Goal: Task Accomplishment & Management: Use online tool/utility

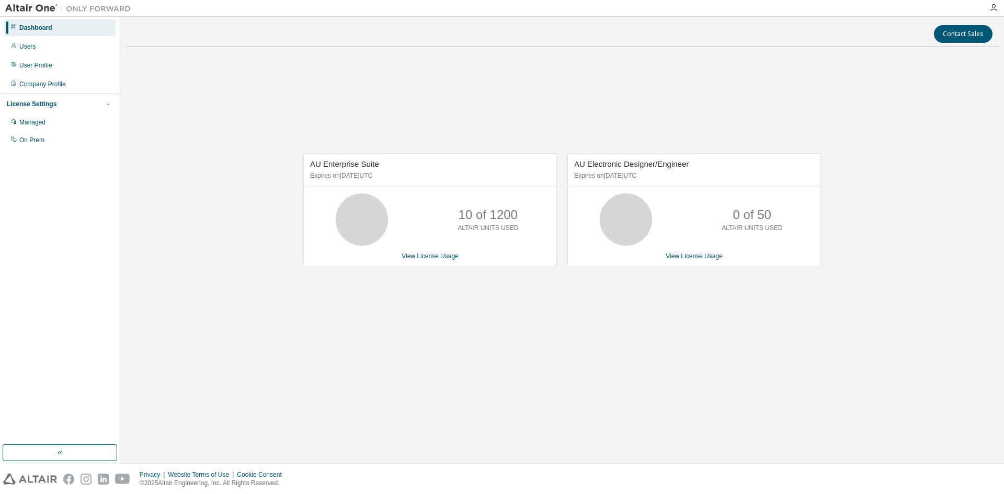
drag, startPoint x: 0, startPoint y: 0, endPoint x: 526, endPoint y: 316, distance: 613.3
click at [515, 378] on div "Contact Sales AU Enterprise Suite Expires on [DATE] UTC 10 of 1200 ALTAIR UNITS…" at bounding box center [562, 240] width 873 height 437
click at [447, 255] on link "View License Usage" at bounding box center [430, 256] width 57 height 7
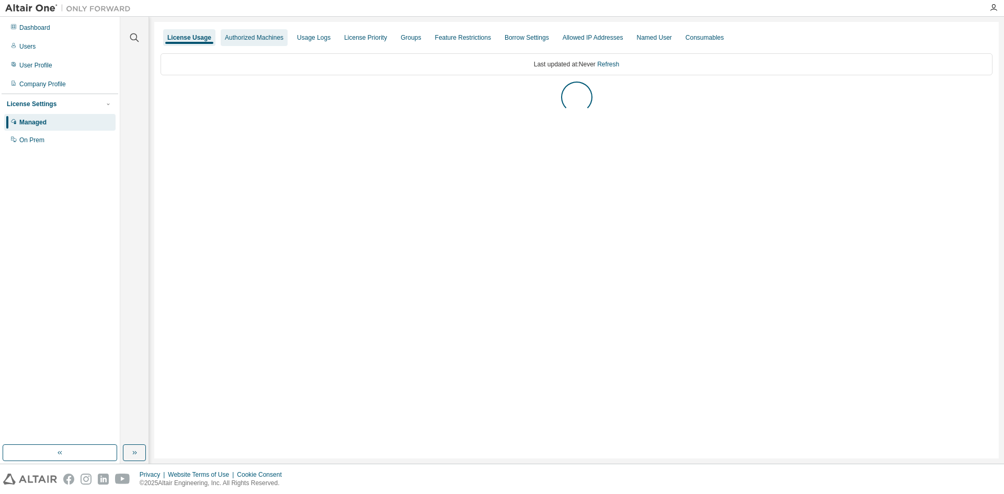
click at [255, 39] on div "Authorized Machines" at bounding box center [254, 37] width 59 height 8
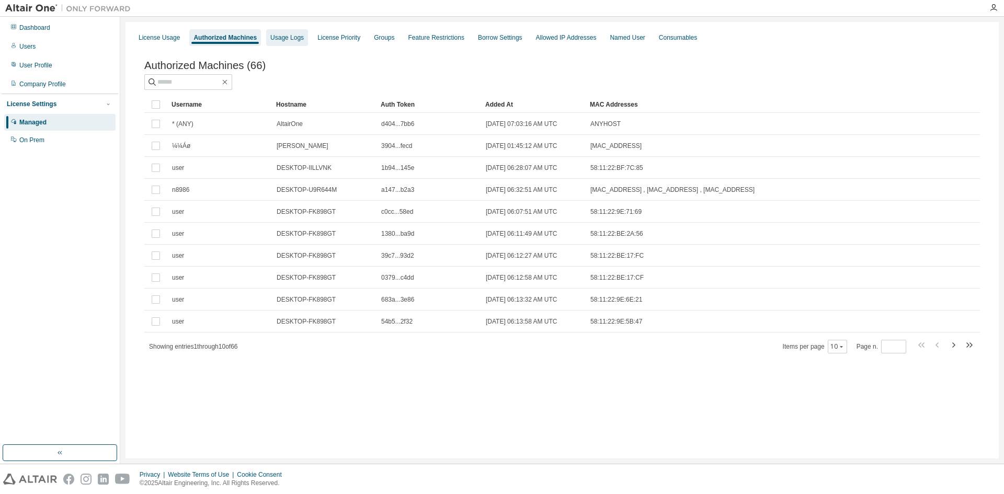
click at [297, 34] on div "Usage Logs" at bounding box center [286, 37] width 33 height 8
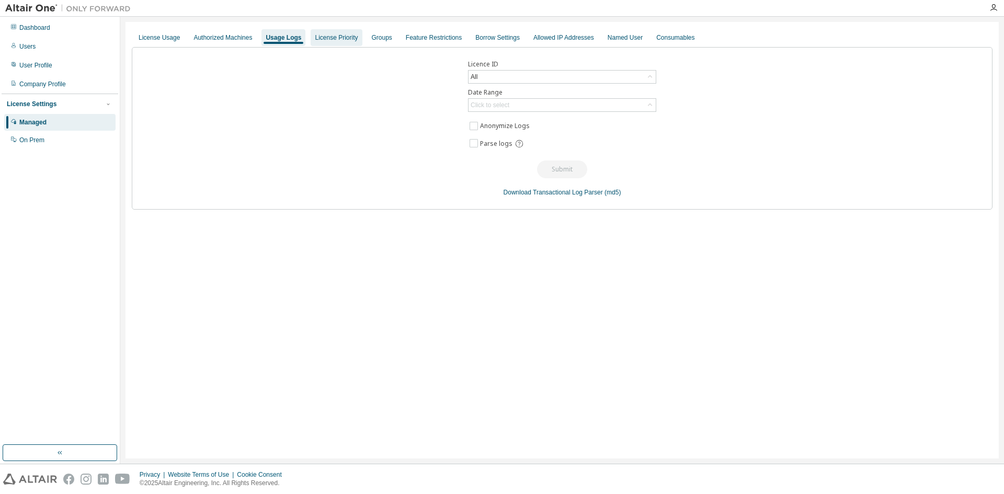
click at [315, 40] on div "License Priority" at bounding box center [336, 37] width 43 height 8
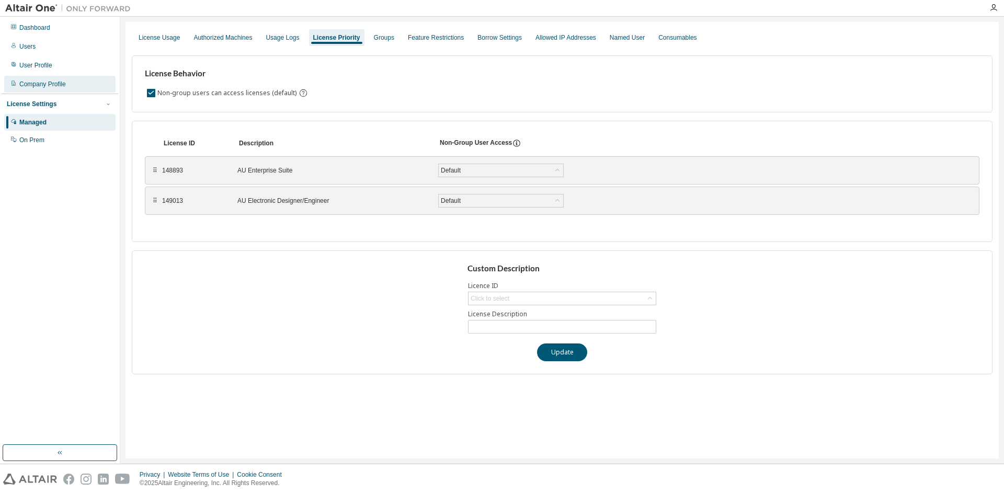
click at [56, 83] on div "Company Profile" at bounding box center [42, 84] width 47 height 8
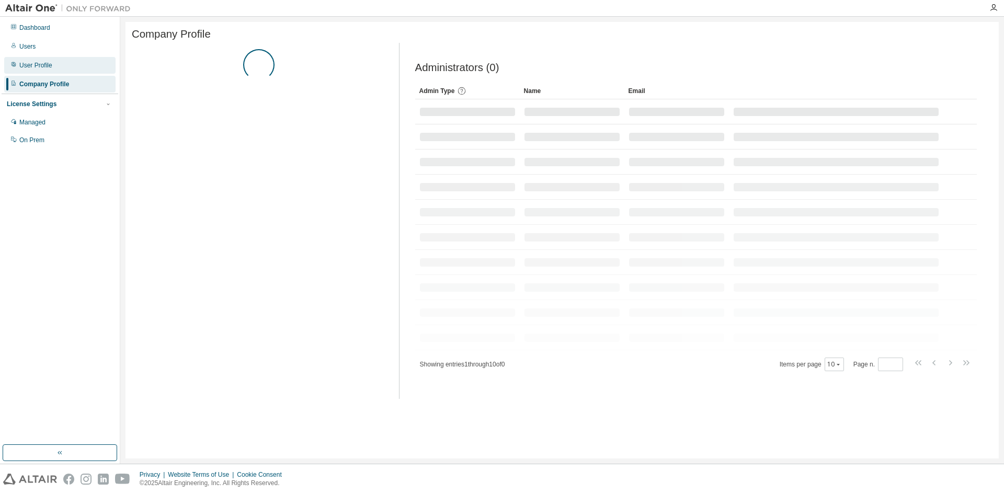
click at [56, 68] on div "User Profile" at bounding box center [59, 65] width 111 height 17
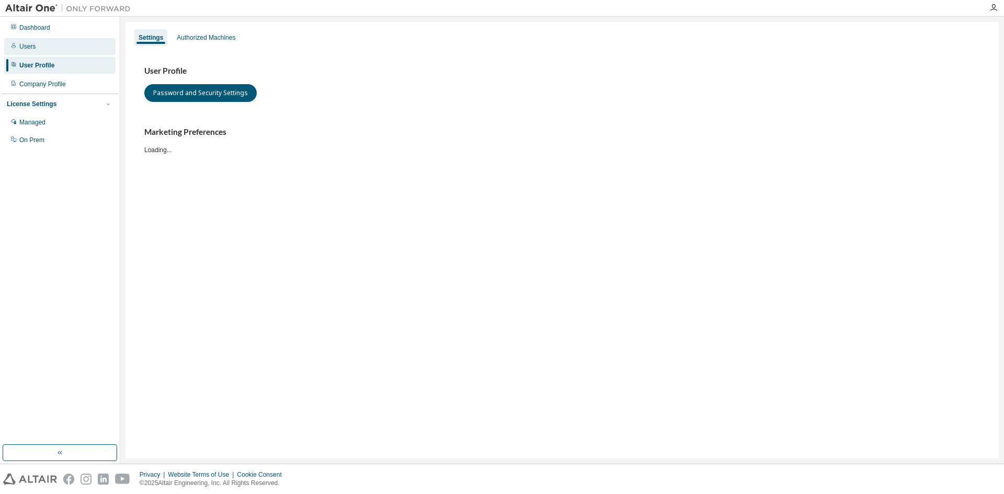
click at [58, 51] on div "Users" at bounding box center [59, 46] width 111 height 17
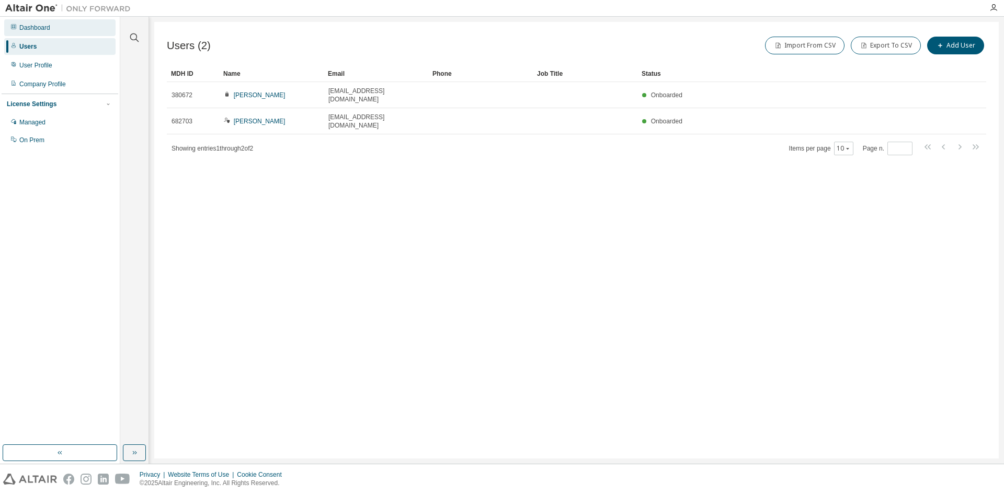
click at [49, 32] on div "Dashboard" at bounding box center [59, 27] width 111 height 17
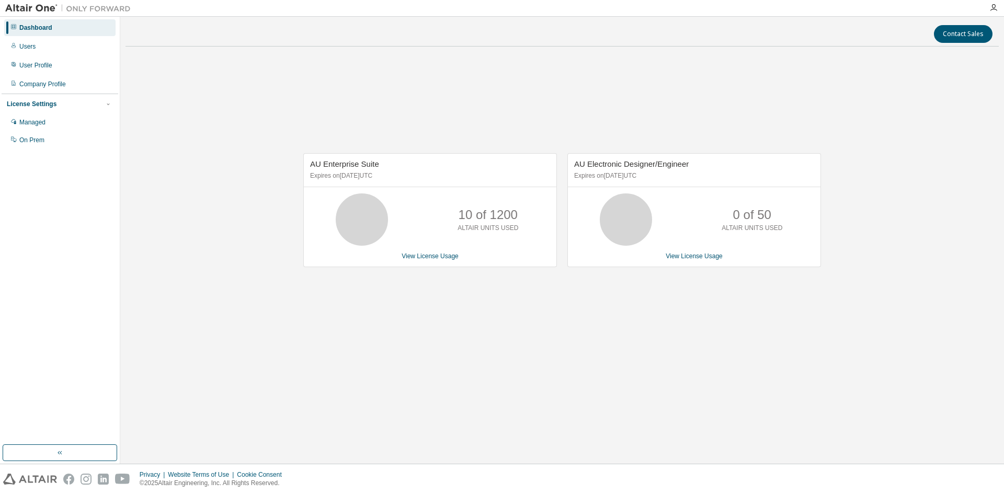
click at [454, 245] on div "10 of 1200 ALTAIR UNITS USED" at bounding box center [488, 220] width 84 height 52
click at [455, 256] on link "View License Usage" at bounding box center [430, 256] width 57 height 7
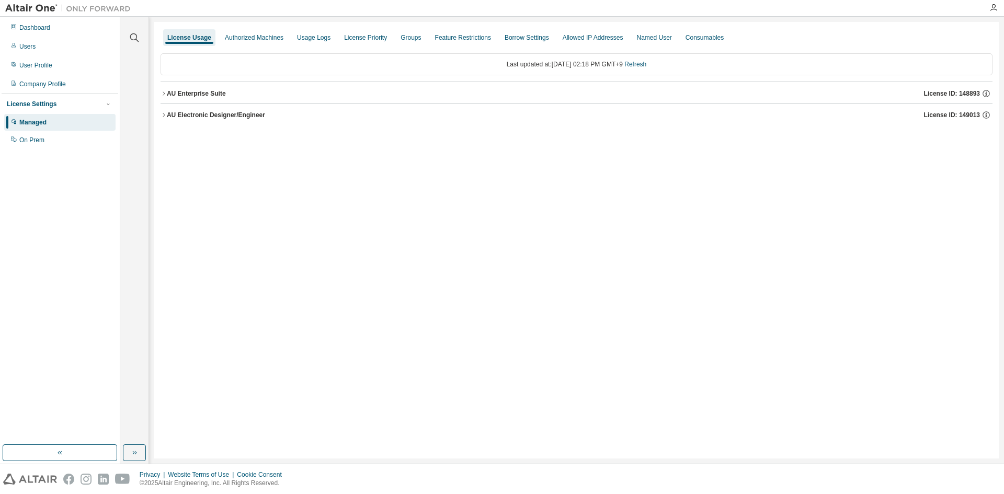
click at [208, 107] on button "AU Electronic Designer/Engineer License ID: 149013" at bounding box center [577, 115] width 832 height 23
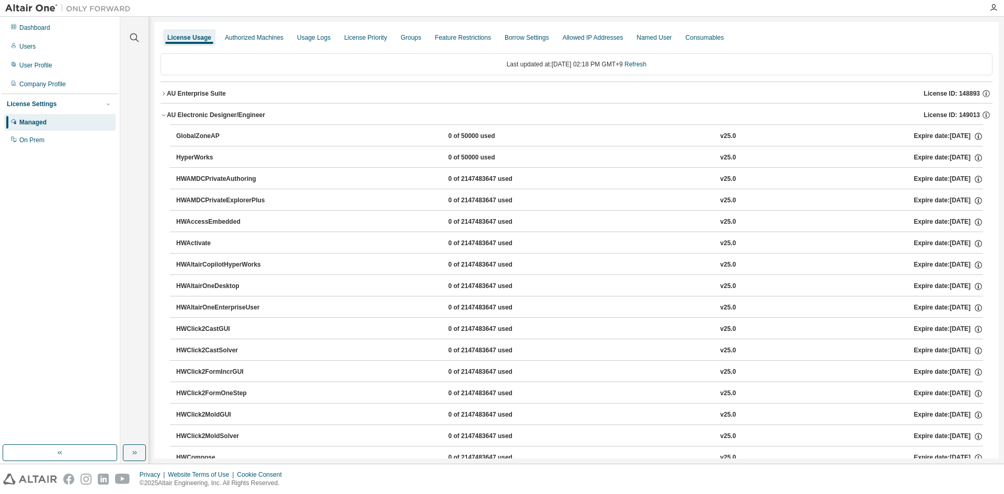
click at [218, 95] on div "AU Enterprise Suite" at bounding box center [196, 93] width 59 height 8
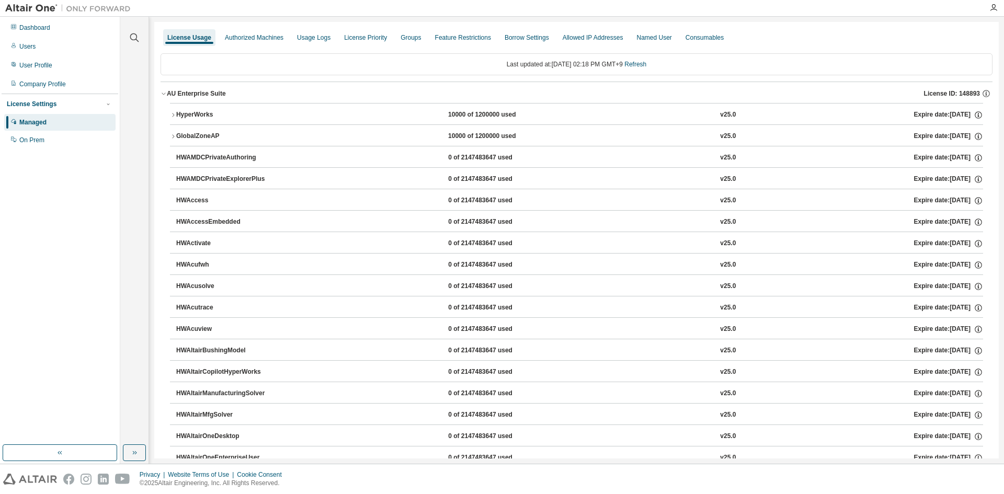
click at [219, 92] on div "AU Enterprise Suite" at bounding box center [196, 93] width 59 height 8
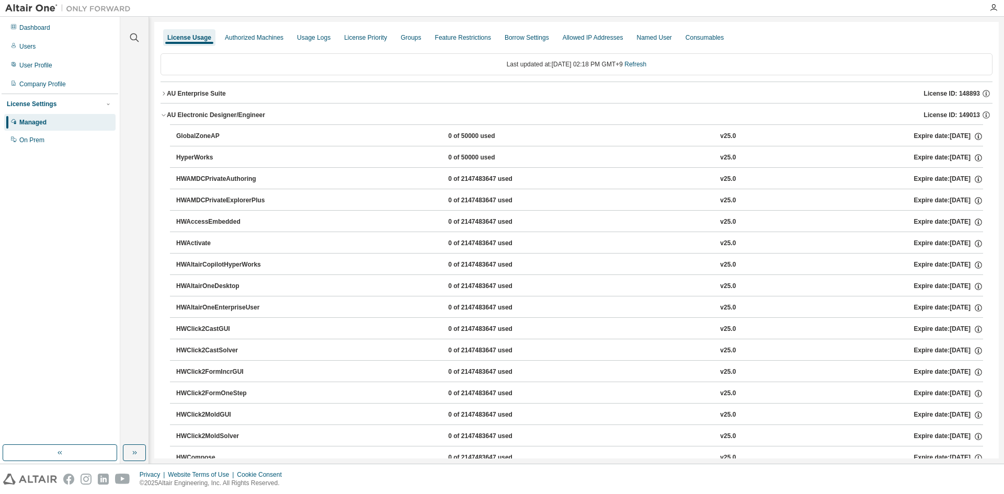
click at [217, 108] on button "AU Electronic Designer/Engineer License ID: 149013" at bounding box center [577, 115] width 832 height 23
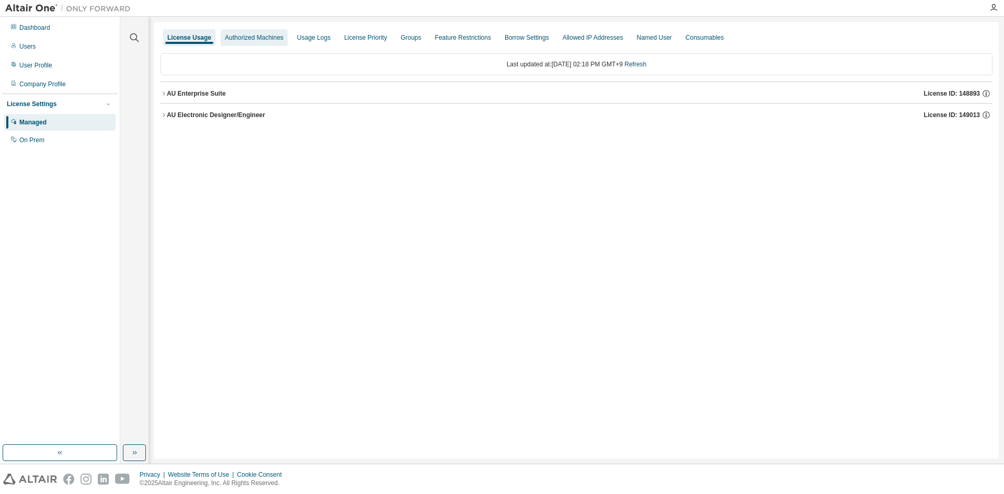
click at [240, 44] on div "Authorized Machines" at bounding box center [254, 37] width 67 height 17
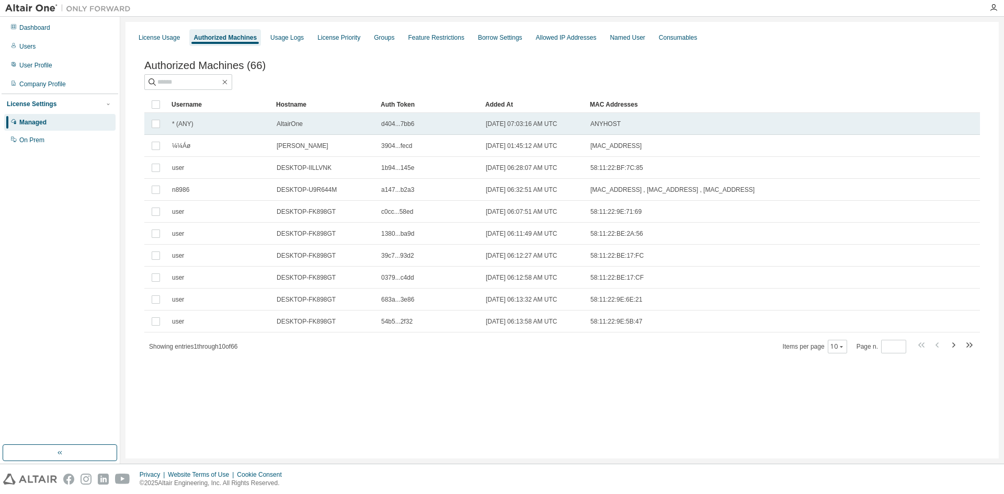
click at [233, 126] on div "* (ANY)" at bounding box center [219, 124] width 95 height 8
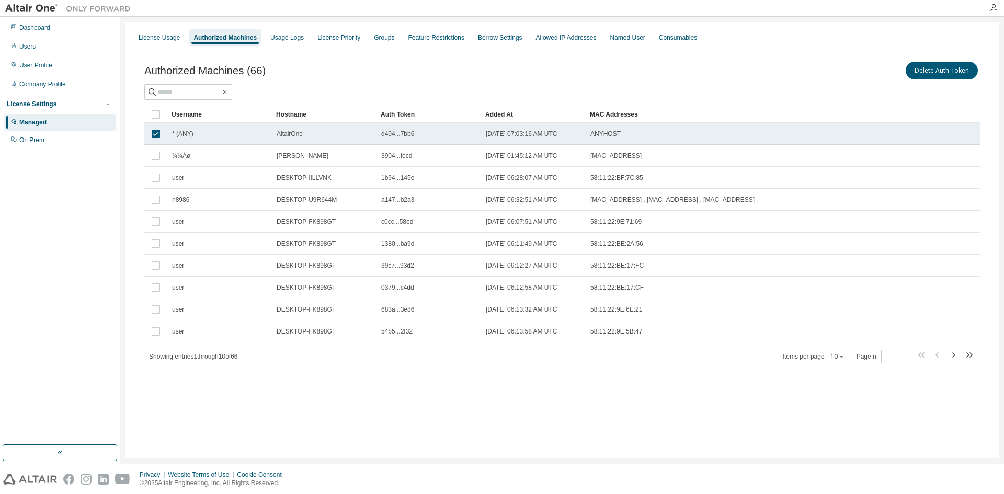
click at [263, 132] on div "* (ANY)" at bounding box center [219, 134] width 95 height 8
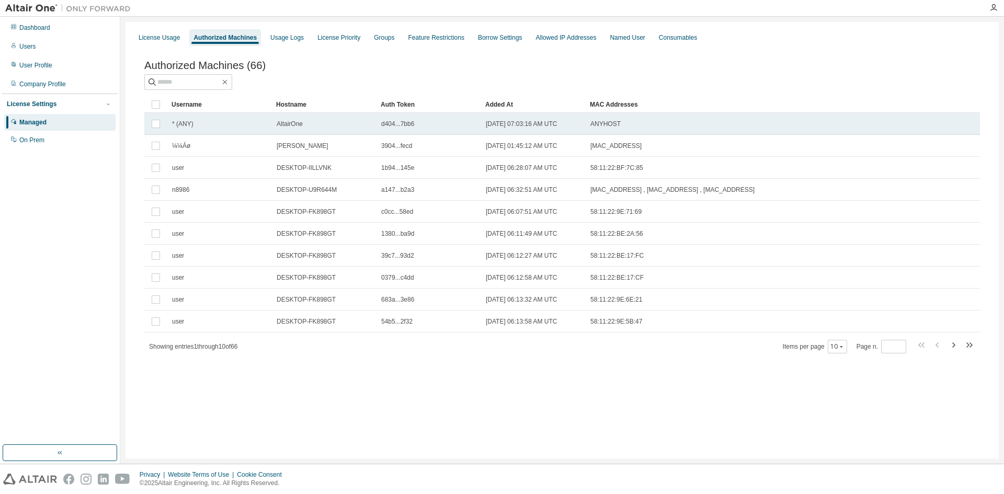
click at [267, 124] on td "* (ANY)" at bounding box center [219, 124] width 105 height 22
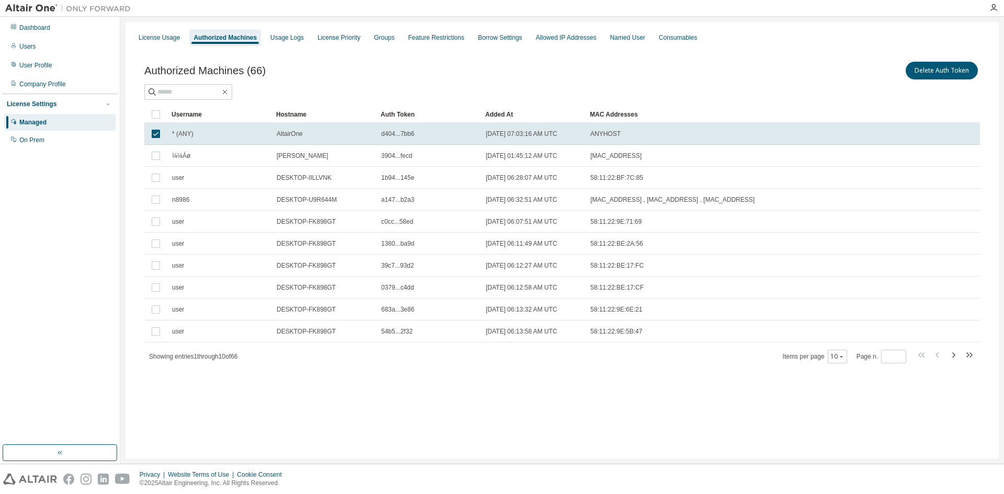
click at [459, 392] on div "License Usage Authorized Machines Usage Logs License Priority Groups Feature Re…" at bounding box center [562, 240] width 873 height 437
click at [286, 98] on div at bounding box center [562, 92] width 836 height 16
click at [227, 125] on td "* (ANY)" at bounding box center [219, 134] width 105 height 22
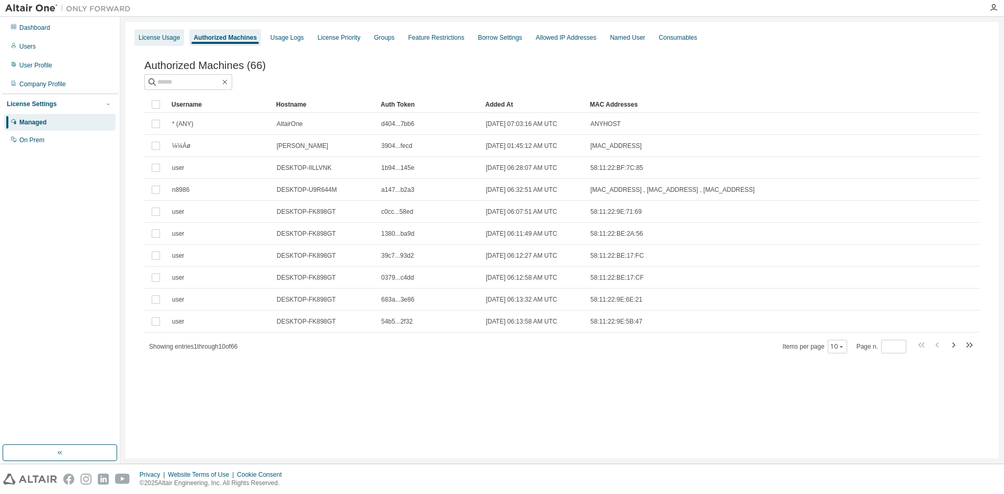
click at [144, 38] on div "License Usage" at bounding box center [159, 37] width 41 height 8
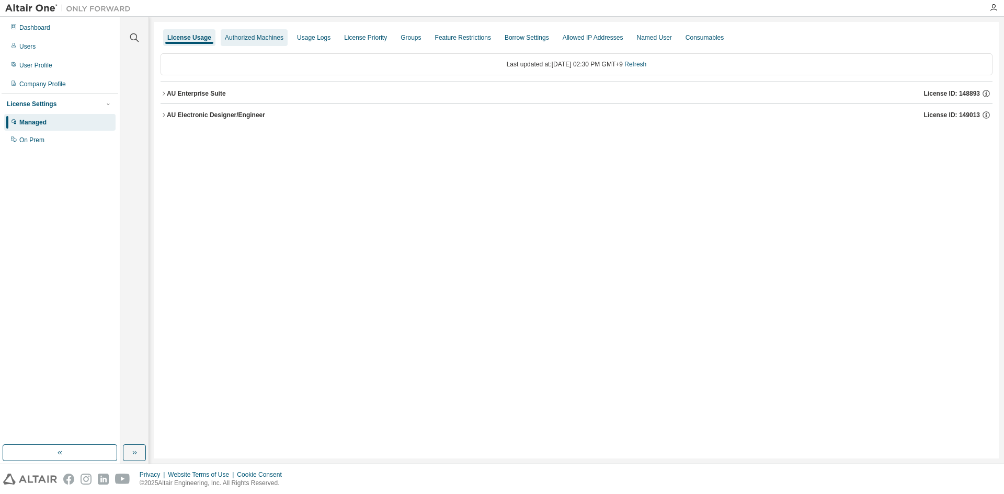
click at [240, 37] on div "Authorized Machines" at bounding box center [254, 37] width 59 height 8
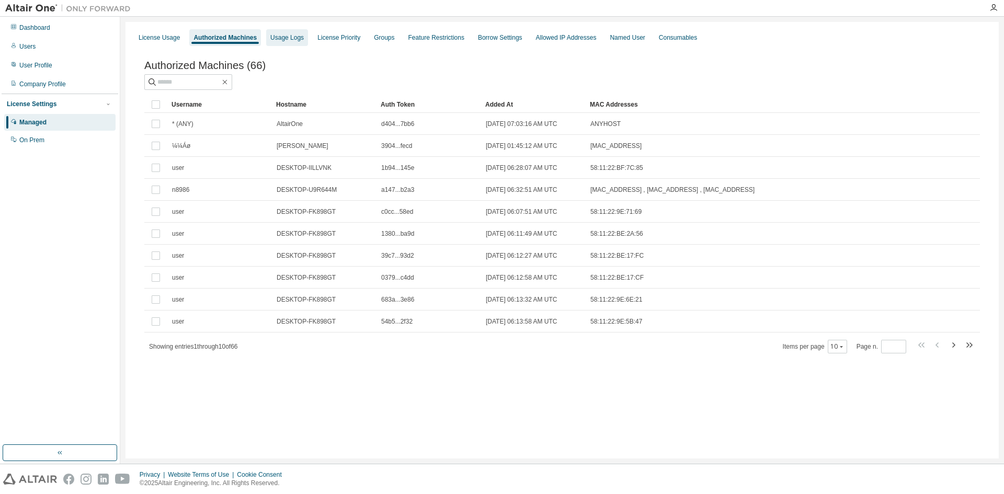
click at [294, 33] on div "Usage Logs" at bounding box center [286, 37] width 33 height 8
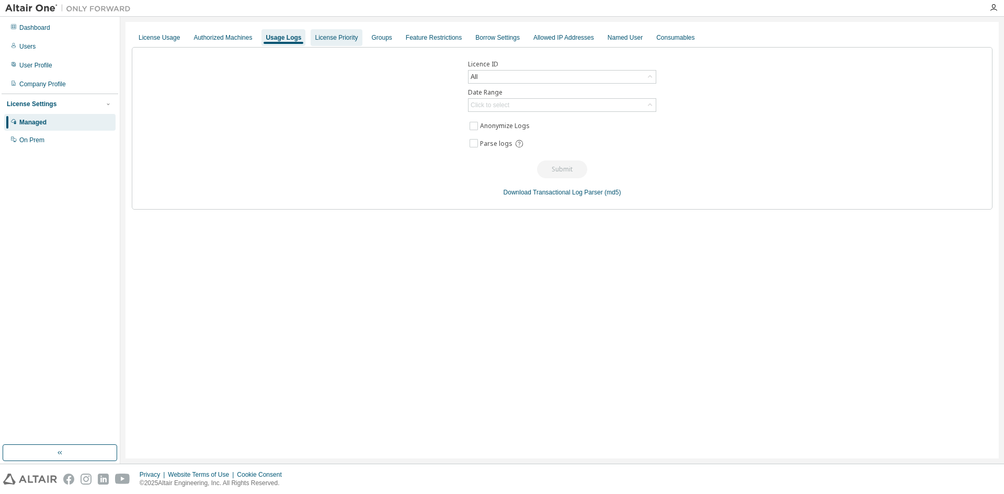
click at [347, 38] on div "License Priority" at bounding box center [336, 37] width 43 height 8
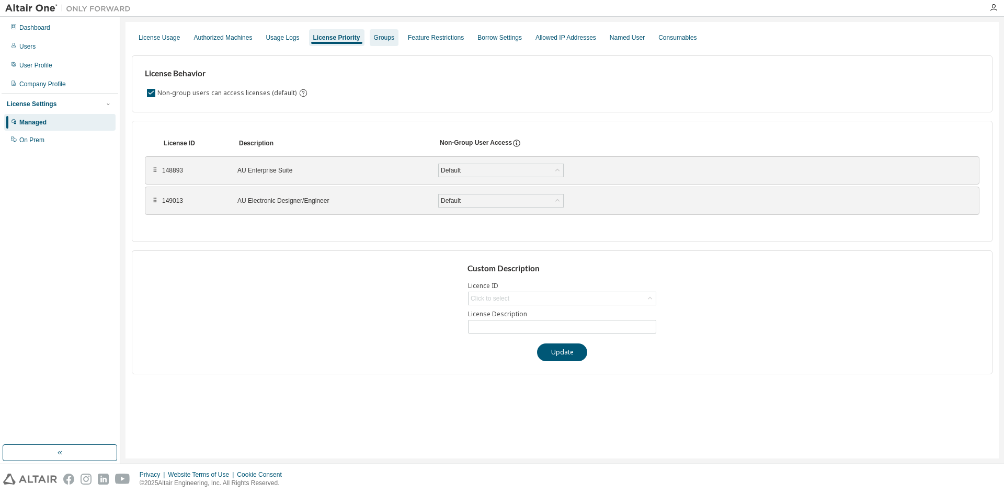
click at [387, 36] on div "Groups" at bounding box center [384, 37] width 20 height 8
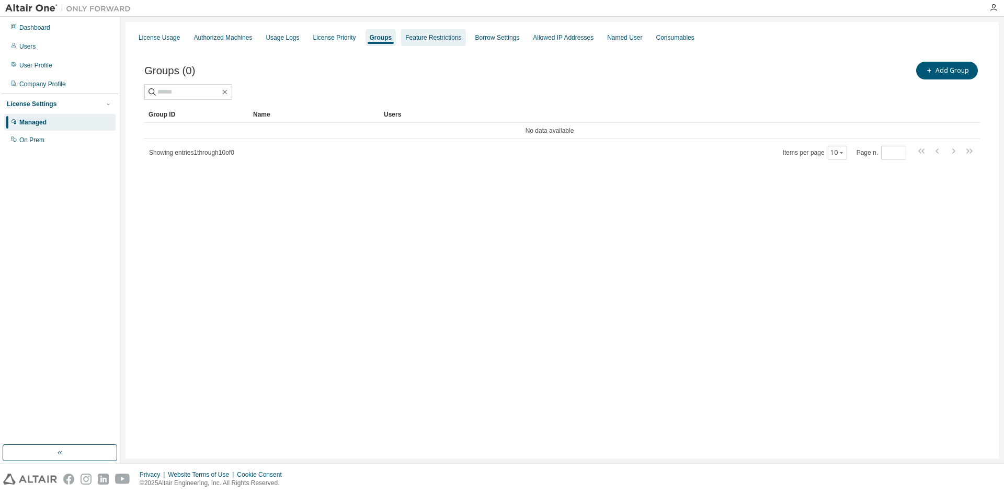
click at [421, 35] on div "Feature Restrictions" at bounding box center [433, 37] width 56 height 8
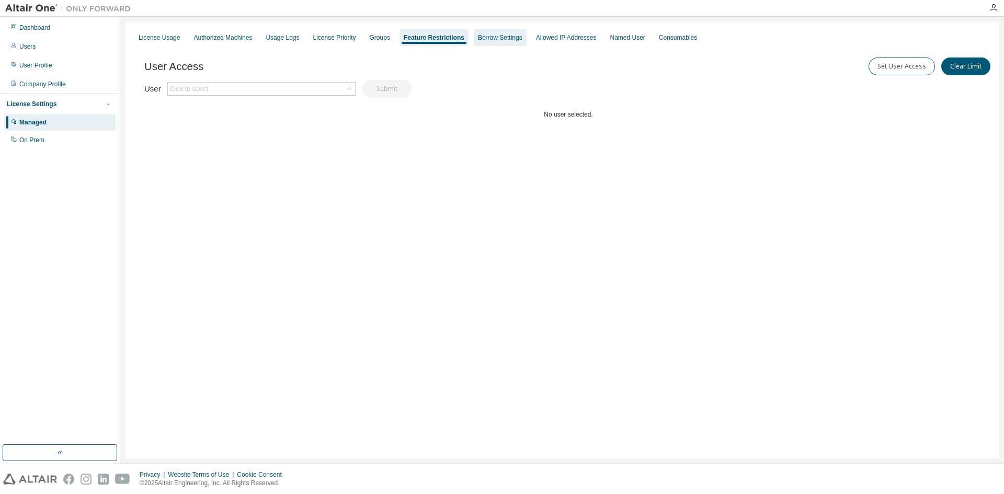
click at [499, 33] on div "Borrow Settings" at bounding box center [500, 37] width 44 height 8
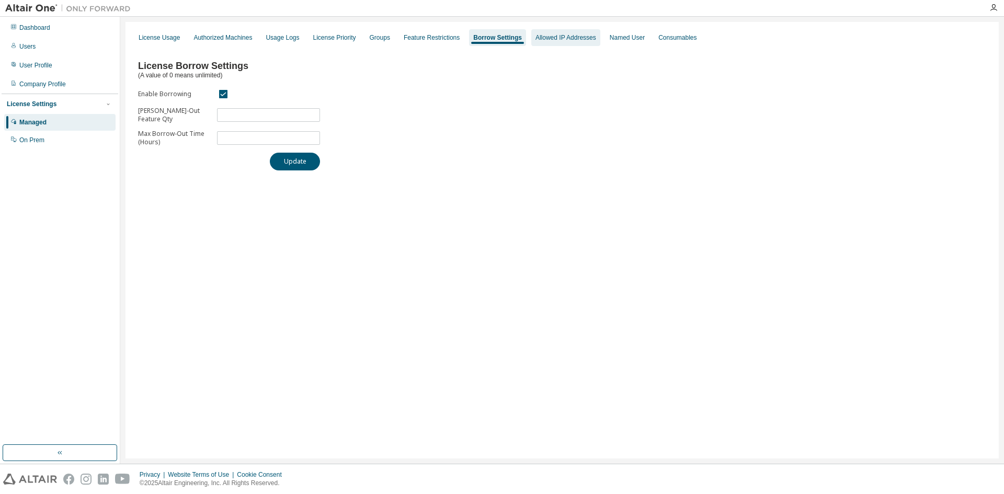
click at [547, 33] on div "Allowed IP Addresses" at bounding box center [566, 37] width 61 height 8
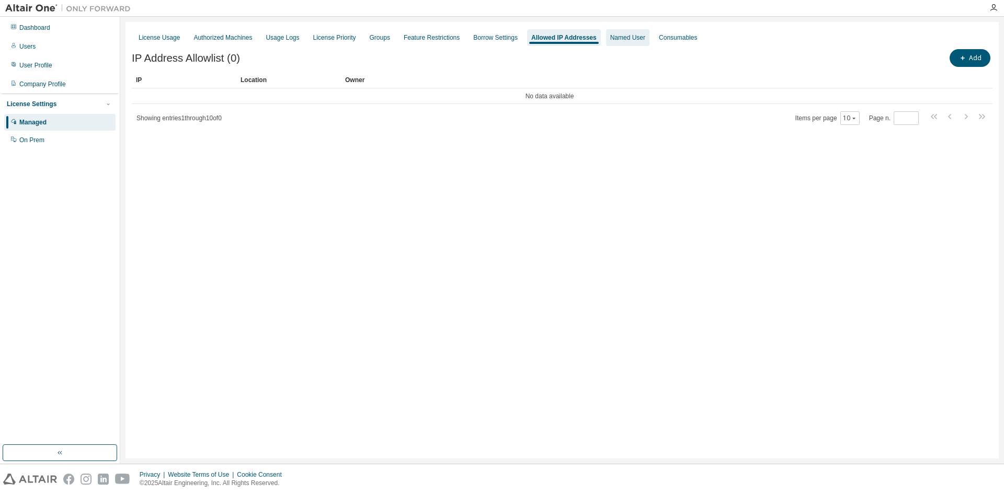
click at [616, 36] on div "Named User" at bounding box center [627, 37] width 35 height 8
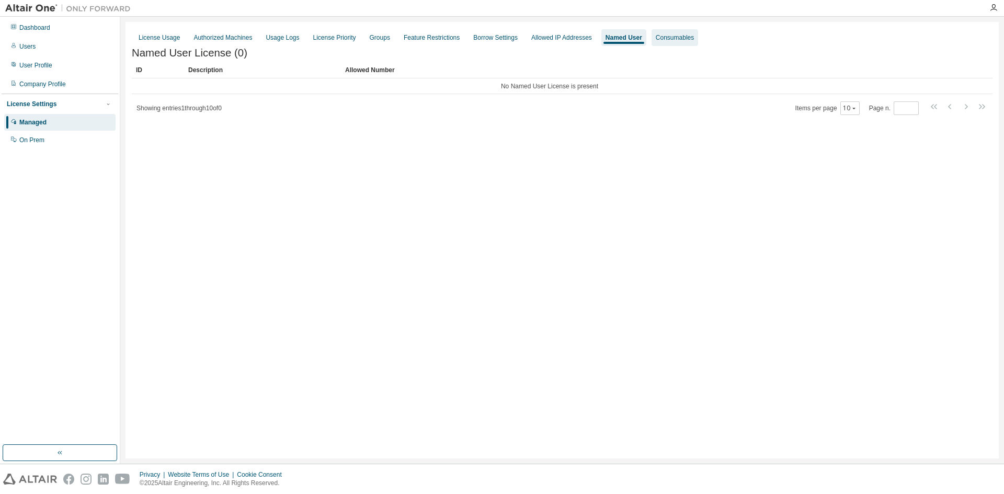
click at [656, 38] on div "Consumables" at bounding box center [675, 37] width 38 height 8
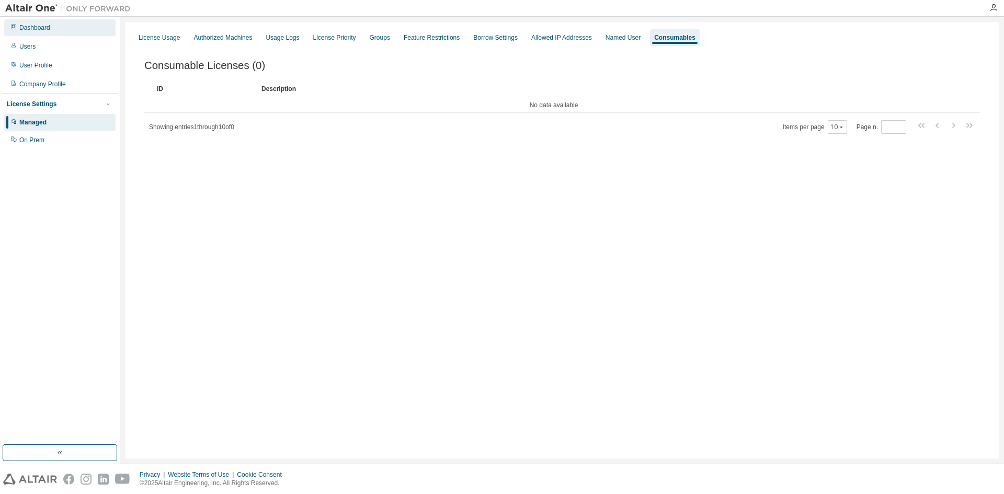
click at [54, 33] on div "Dashboard" at bounding box center [59, 27] width 111 height 17
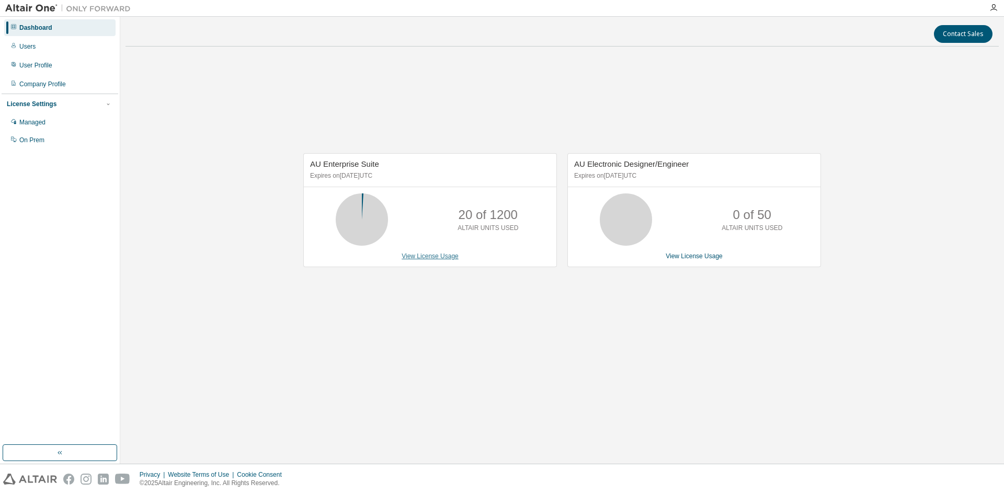
click at [418, 255] on link "View License Usage" at bounding box center [430, 256] width 57 height 7
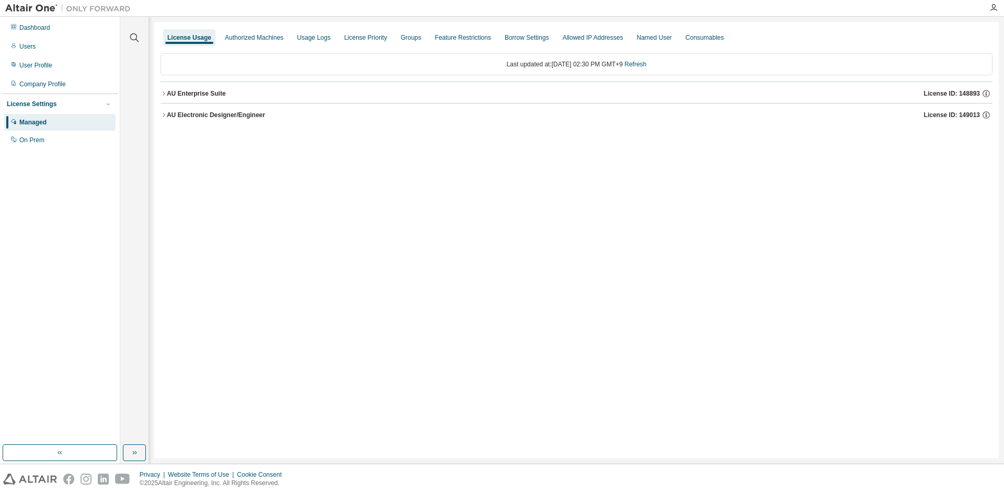
click at [231, 94] on div "AU Enterprise Suite License ID: 148893" at bounding box center [580, 93] width 826 height 9
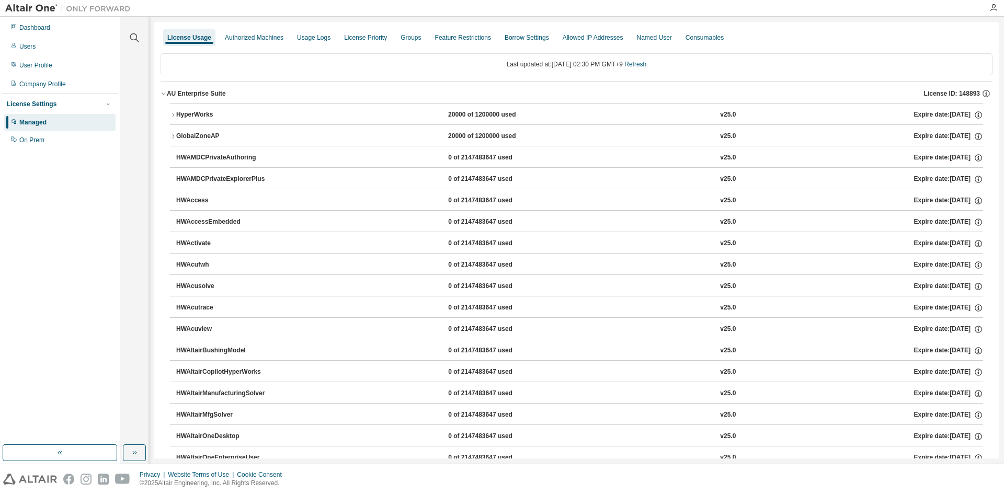
click at [266, 92] on div "AU Enterprise Suite License ID: 148893" at bounding box center [580, 93] width 826 height 9
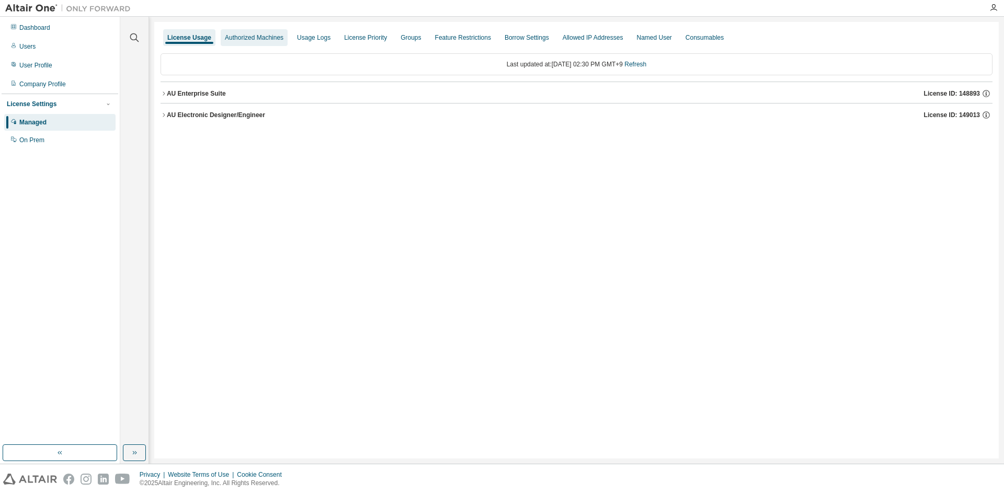
click at [258, 38] on div "Authorized Machines" at bounding box center [254, 37] width 59 height 8
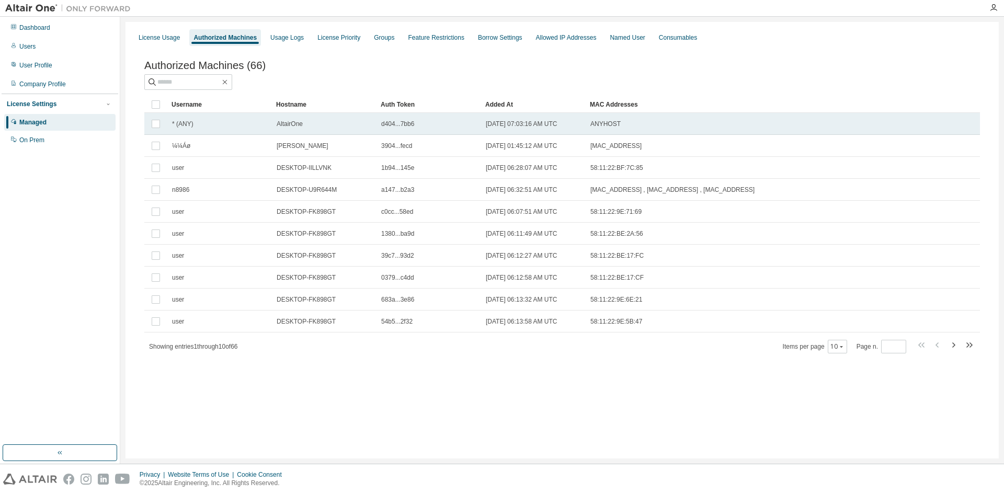
click at [248, 120] on td "* (ANY)" at bounding box center [219, 124] width 105 height 22
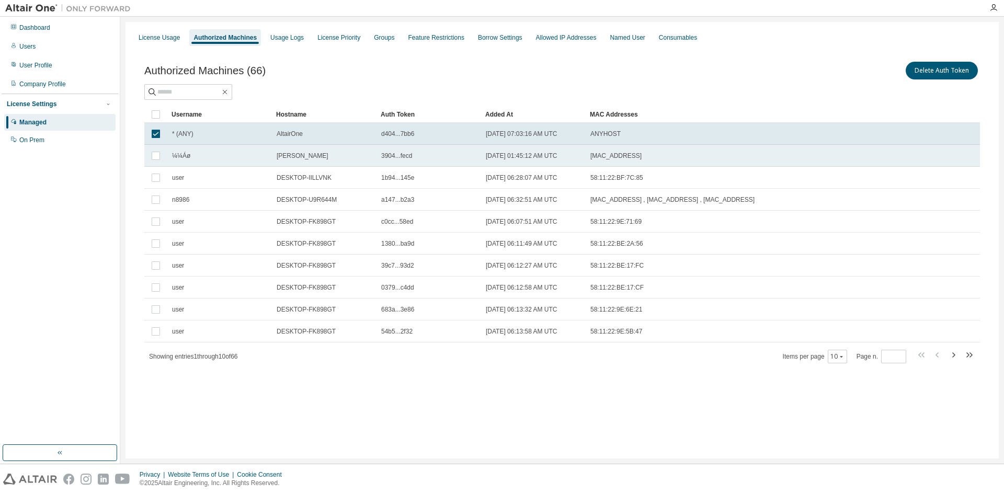
click at [269, 160] on td "¼¼Áø" at bounding box center [219, 156] width 105 height 22
click at [263, 134] on div "* (ANY)" at bounding box center [219, 134] width 95 height 8
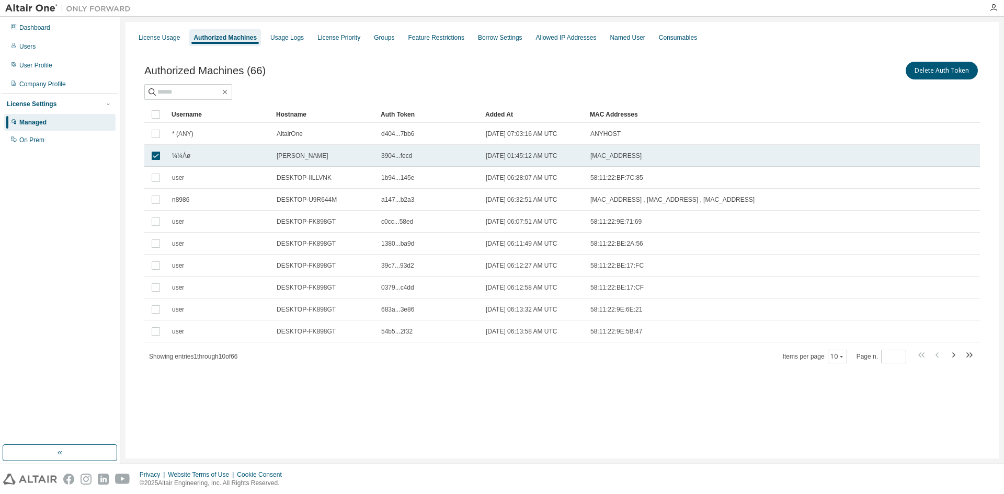
click at [259, 153] on div "¼¼Áø" at bounding box center [219, 156] width 95 height 8
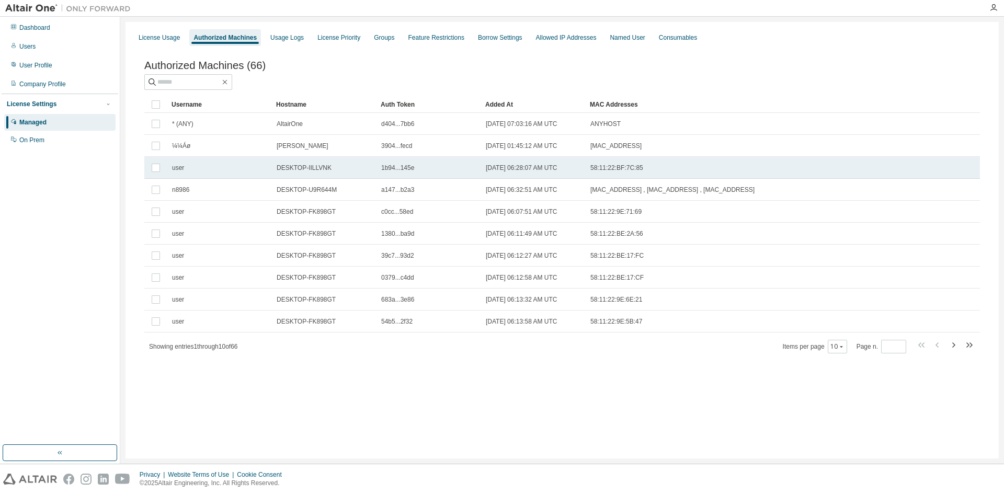
click at [252, 175] on td "user" at bounding box center [219, 168] width 105 height 22
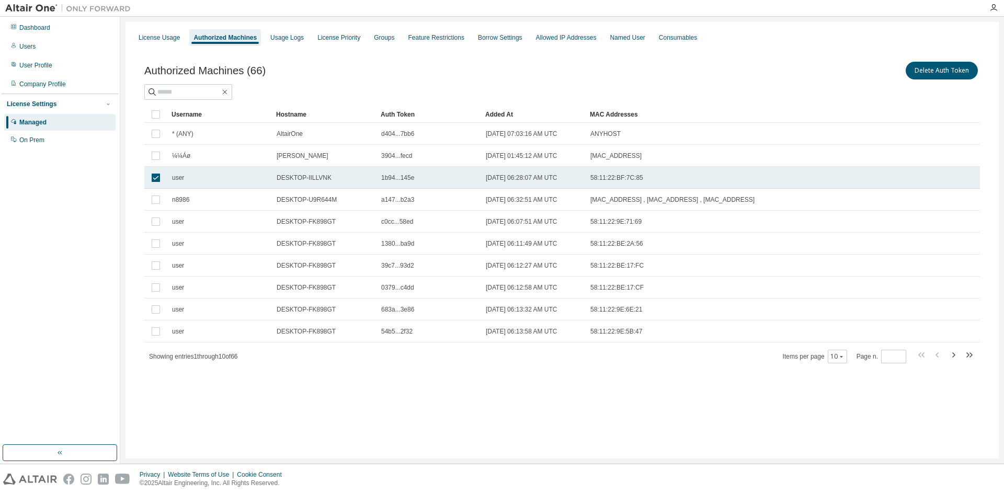
click at [248, 187] on td "user" at bounding box center [219, 178] width 105 height 22
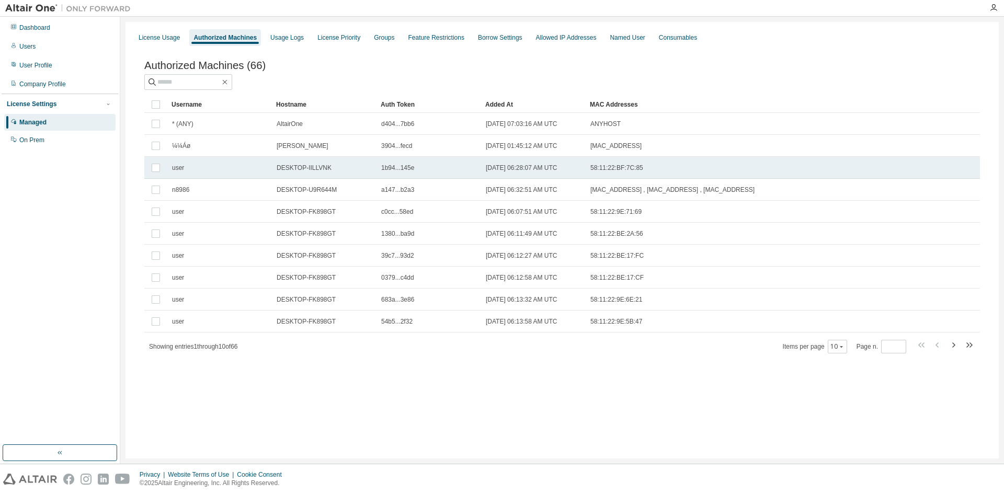
click at [251, 172] on div "user" at bounding box center [219, 168] width 95 height 8
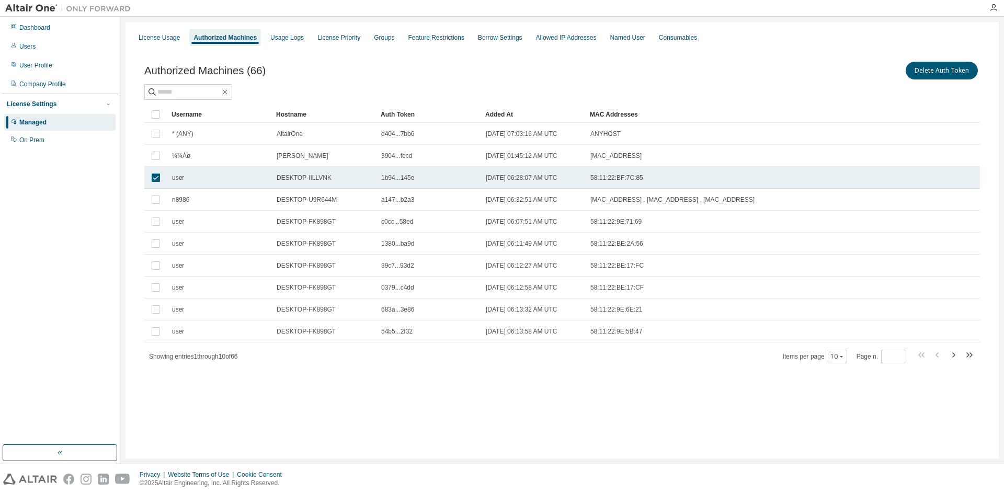
click at [251, 174] on div "user" at bounding box center [219, 178] width 95 height 8
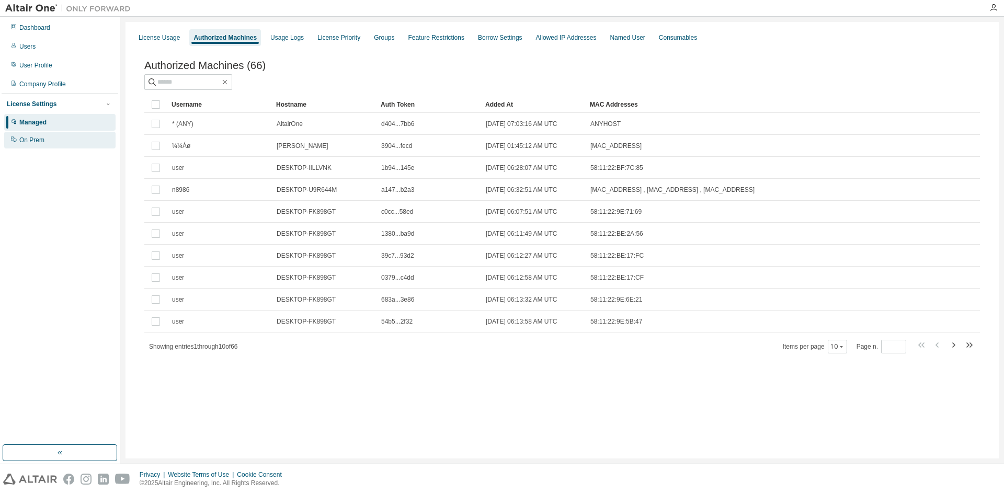
click at [62, 140] on div "On Prem" at bounding box center [59, 140] width 111 height 17
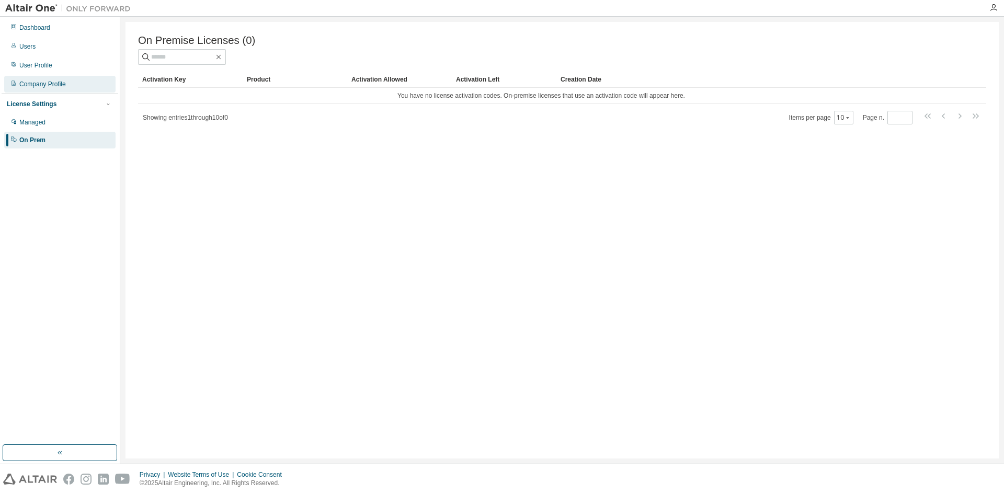
click at [50, 82] on div "Company Profile" at bounding box center [42, 84] width 47 height 8
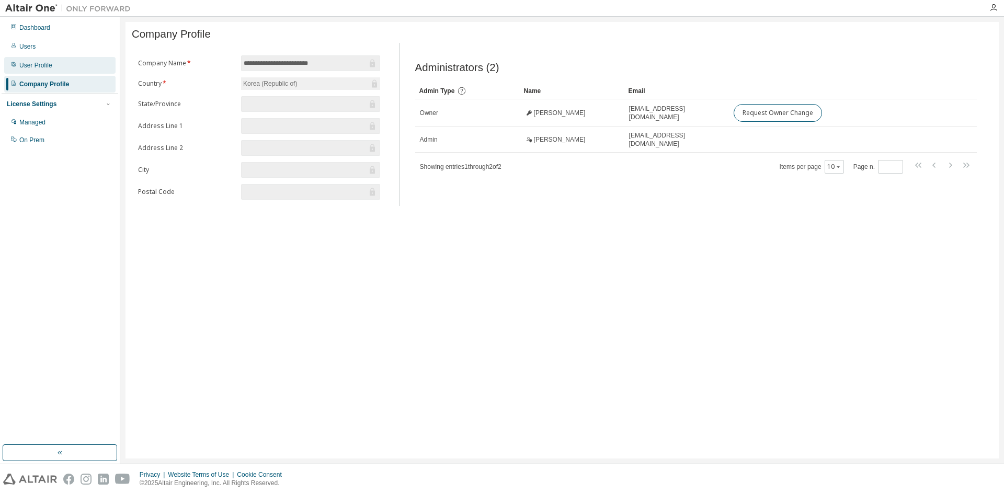
click at [61, 66] on div "User Profile" at bounding box center [59, 65] width 111 height 17
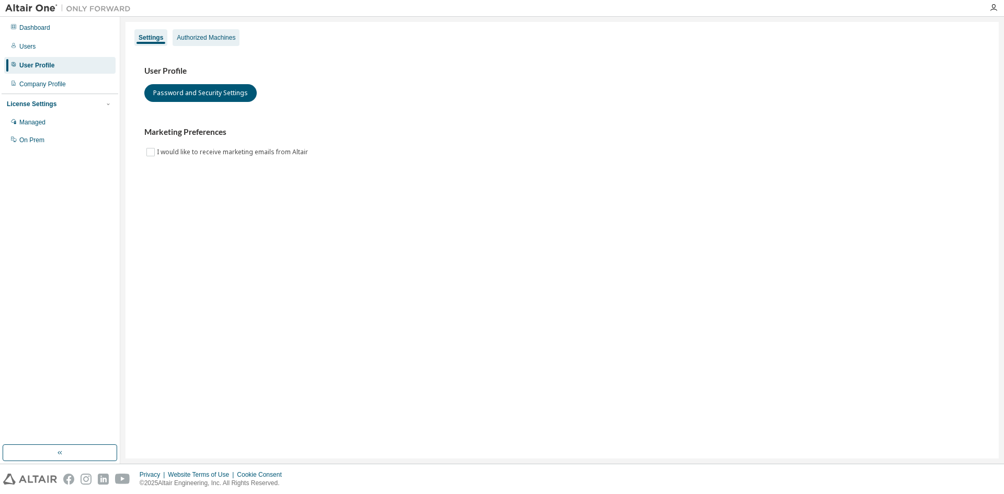
click at [220, 44] on div "Authorized Machines" at bounding box center [206, 37] width 67 height 17
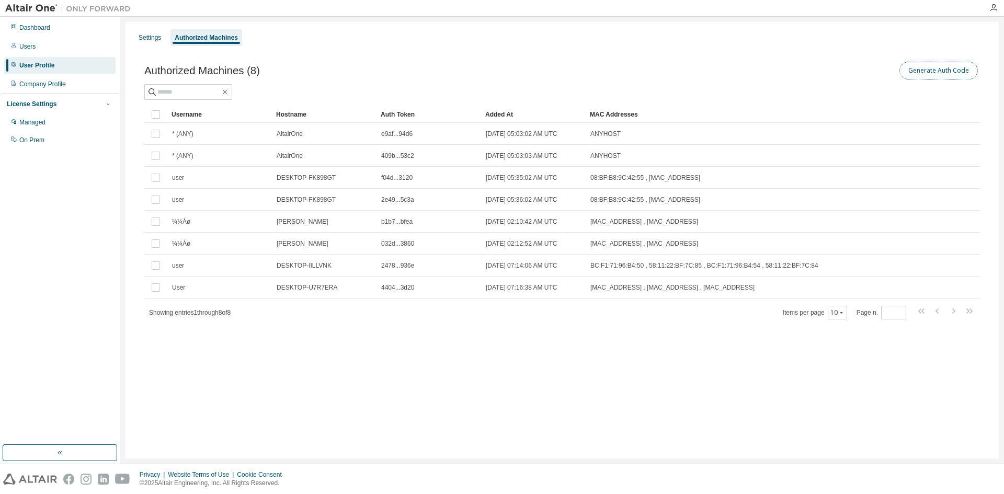
click at [917, 70] on button "Generate Auth Code" at bounding box center [939, 71] width 78 height 18
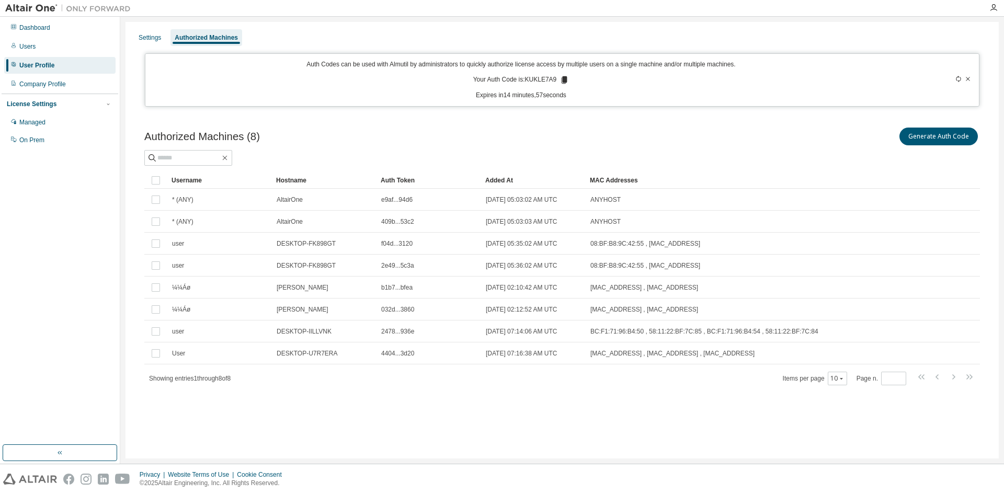
click at [532, 86] on div "Auth Codes can be used with Almutil by administrators to quickly authorize lice…" at bounding box center [522, 80] width 740 height 40
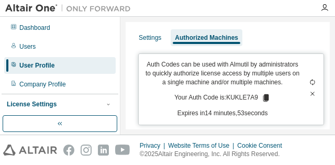
click at [255, 103] on p "Your Auth Code is: KUKLE7A9" at bounding box center [222, 97] width 96 height 9
click at [205, 118] on p "Expires in 14 minutes, 46 seconds" at bounding box center [222, 113] width 155 height 9
click at [208, 118] on p "Expires in 14 minutes, 46 seconds" at bounding box center [222, 113] width 155 height 9
click at [272, 108] on div "Auth Codes can be used with Almutil by administrators to quickly authorize lice…" at bounding box center [222, 89] width 155 height 58
click at [274, 105] on div "Auth Codes can be used with Almutil by administrators to quickly authorize lice…" at bounding box center [222, 89] width 155 height 58
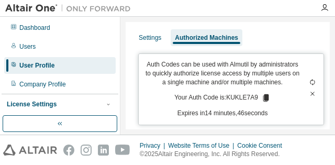
click at [274, 105] on div "Auth Codes can be used with Almutil by administrators to quickly authorize lice…" at bounding box center [222, 89] width 155 height 58
click at [275, 104] on div "Auth Codes can be used with Almutil by administrators to quickly authorize lice…" at bounding box center [222, 89] width 155 height 58
click at [274, 105] on div "Auth Codes can be used with Almutil by administrators to quickly authorize lice…" at bounding box center [222, 89] width 155 height 58
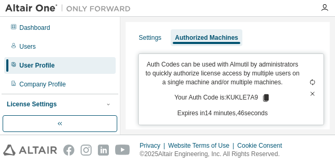
click at [275, 104] on div "Auth Codes can be used with Almutil by administrators to quickly authorize lice…" at bounding box center [222, 89] width 155 height 58
click at [274, 105] on div "Auth Codes can be used with Almutil by administrators to quickly authorize lice…" at bounding box center [222, 89] width 155 height 58
click at [273, 106] on div "Auth Codes can be used with Almutil by administrators to quickly authorize lice…" at bounding box center [222, 89] width 155 height 58
click at [275, 103] on div "Auth Codes can be used with Almutil by administrators to quickly authorize lice…" at bounding box center [222, 89] width 155 height 58
click at [274, 105] on div "Auth Codes can be used with Almutil by administrators to quickly authorize lice…" at bounding box center [222, 89] width 155 height 58
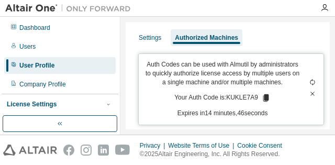
click at [275, 104] on div "Auth Codes can be used with Almutil by administrators to quickly authorize lice…" at bounding box center [222, 89] width 155 height 58
click at [275, 103] on div "Auth Codes can be used with Almutil by administrators to quickly authorize lice…" at bounding box center [222, 89] width 155 height 58
click at [274, 105] on div "Auth Codes can be used with Almutil by administrators to quickly authorize lice…" at bounding box center [222, 89] width 155 height 58
click at [255, 97] on div "Auth Codes can be used with Almutil by administrators to quickly authorize lice…" at bounding box center [222, 89] width 155 height 58
click at [274, 104] on div "Auth Codes can be used with Almutil by administrators to quickly authorize lice…" at bounding box center [222, 89] width 155 height 58
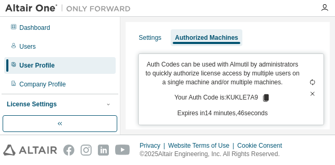
click at [274, 105] on div "Auth Codes can be used with Almutil by administrators to quickly authorize lice…" at bounding box center [222, 89] width 155 height 58
click at [275, 103] on div "Auth Codes can be used with Almutil by administrators to quickly authorize lice…" at bounding box center [222, 89] width 155 height 58
click at [274, 105] on div "Auth Codes can be used with Almutil by administrators to quickly authorize lice…" at bounding box center [222, 89] width 155 height 58
click at [274, 106] on div "Auth Codes can be used with Almutil by administrators to quickly authorize lice…" at bounding box center [222, 89] width 155 height 58
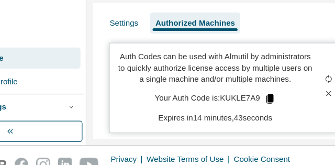
click at [263, 101] on icon at bounding box center [266, 97] width 6 height 7
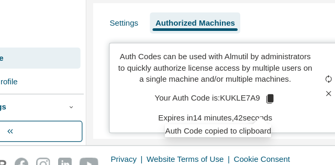
click at [278, 117] on div "Auth Codes can be used with Almutil by administrators to quickly authorize lice…" at bounding box center [222, 89] width 155 height 58
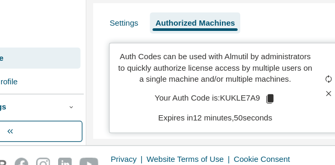
drag, startPoint x: 89, startPoint y: 86, endPoint x: 209, endPoint y: 105, distance: 121.3
click at [209, 103] on p "Your Auth Code is: KUKLE7A9" at bounding box center [222, 97] width 96 height 9
